Goal: Transaction & Acquisition: Subscribe to service/newsletter

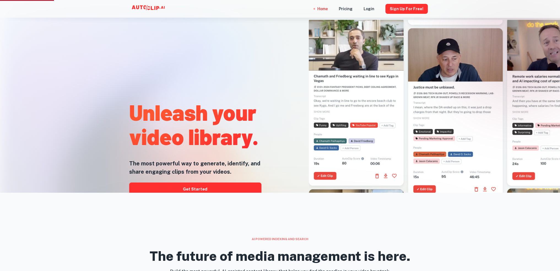
scroll to position [83, 0]
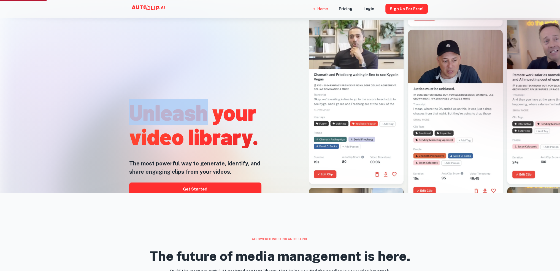
drag, startPoint x: 203, startPoint y: 114, endPoint x: 131, endPoint y: 111, distance: 71.7
click at [131, 111] on h1 "Unleash your video library." at bounding box center [195, 124] width 132 height 49
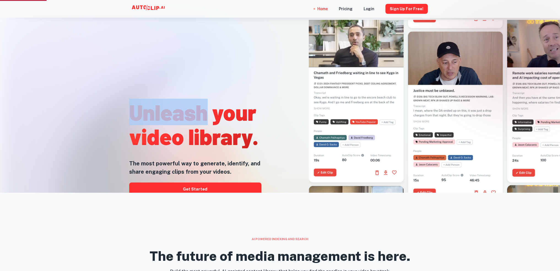
drag, startPoint x: 131, startPoint y: 111, endPoint x: 197, endPoint y: 113, distance: 66.2
click at [197, 113] on h1 "Unleash your video library." at bounding box center [195, 124] width 132 height 49
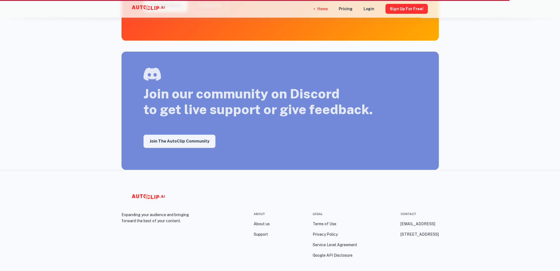
scroll to position [941, 0]
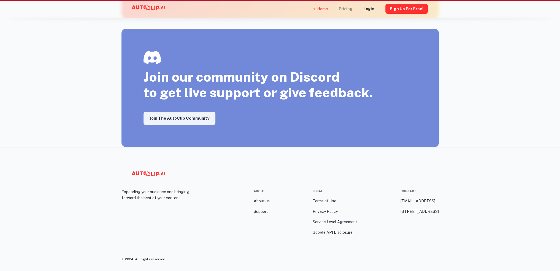
click at [350, 10] on div "Pricing" at bounding box center [346, 9] width 14 height 18
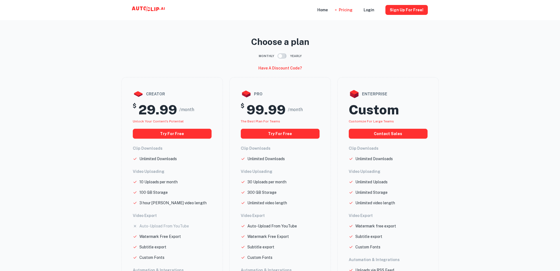
click at [283, 55] on input "checkbox" at bounding box center [280, 56] width 31 height 10
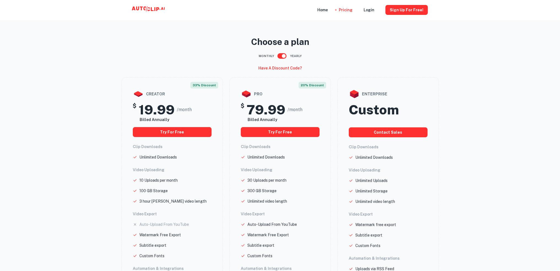
click at [283, 56] on input "checkbox" at bounding box center [283, 56] width 31 height 10
checkbox input "false"
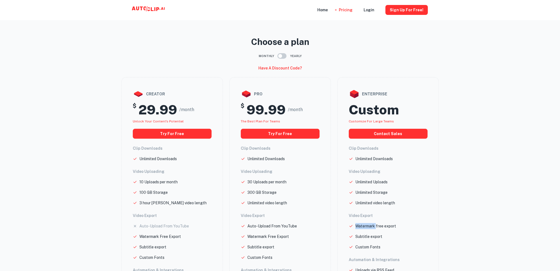
drag, startPoint x: 376, startPoint y: 228, endPoint x: 357, endPoint y: 229, distance: 19.6
click at [357, 229] on p "Watermark free export" at bounding box center [376, 226] width 41 height 6
click at [498, 118] on main "Choose a plan Monthly Yearly Have a discount code? creator $ 29.99 /month Unloc…" at bounding box center [280, 179] width 560 height 351
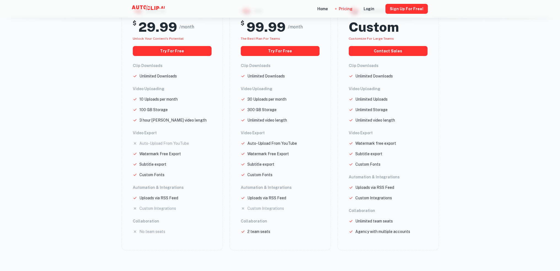
scroll to position [110, 0]
